Goal: Task Accomplishment & Management: Manage account settings

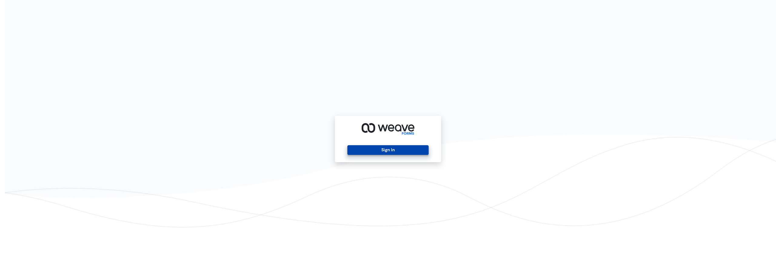
click at [406, 152] on button "Sign In" at bounding box center [387, 150] width 81 height 10
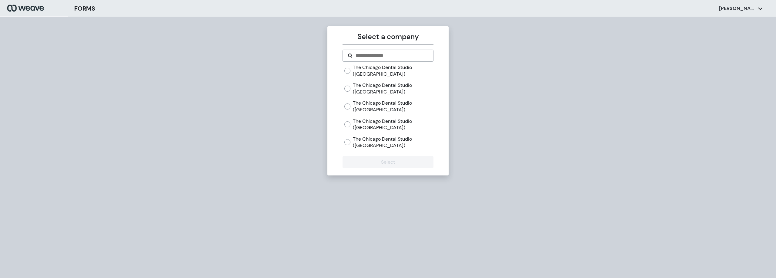
click at [362, 70] on label "The Chicago Dental Studio ([GEOGRAPHIC_DATA])" at bounding box center [393, 70] width 80 height 13
click at [399, 164] on button "Select" at bounding box center [387, 162] width 91 height 12
